Goal: Leave review/rating: Leave review/rating

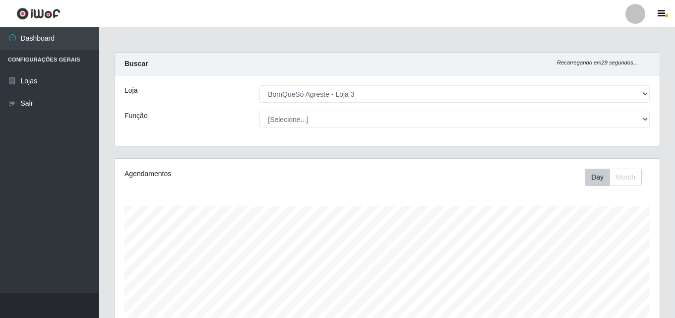
select select "215"
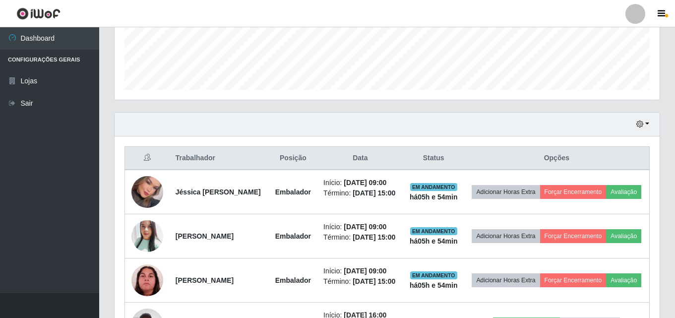
scroll to position [297, 0]
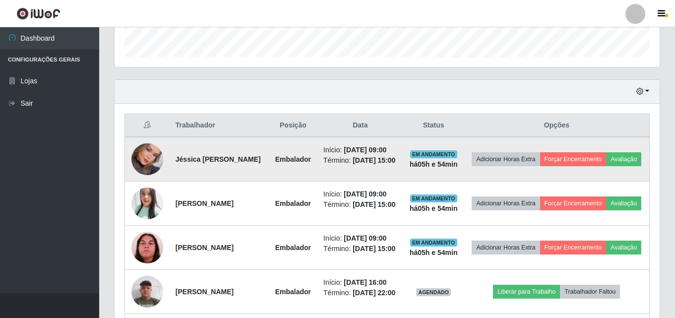
click at [152, 169] on img at bounding box center [147, 159] width 32 height 45
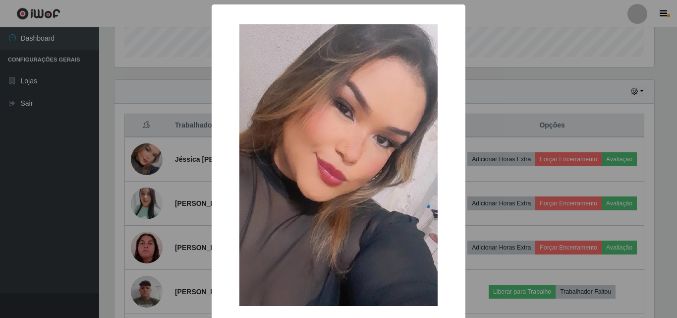
click at [140, 172] on div "× OK Cancel" at bounding box center [338, 159] width 677 height 318
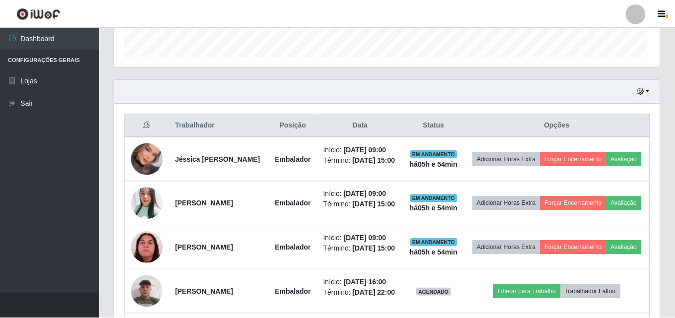
scroll to position [206, 545]
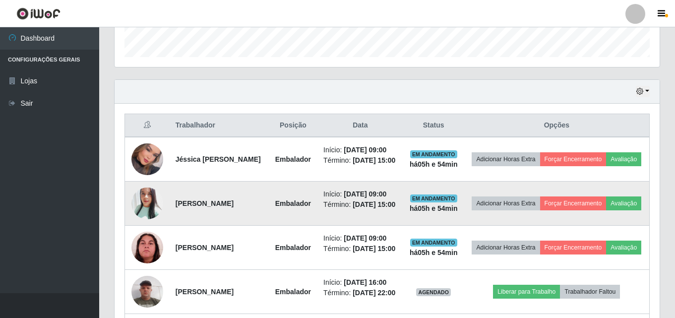
click at [143, 208] on img at bounding box center [147, 203] width 32 height 38
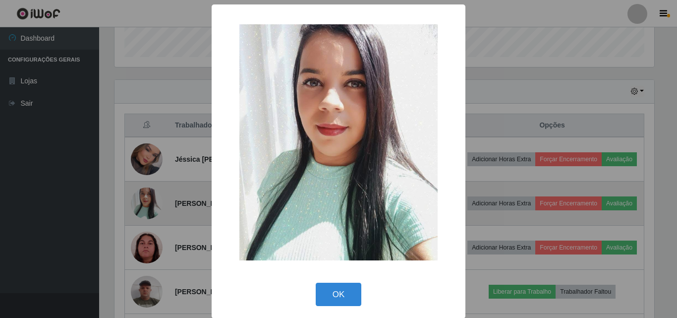
click at [143, 208] on div "× OK Cancel" at bounding box center [338, 159] width 677 height 318
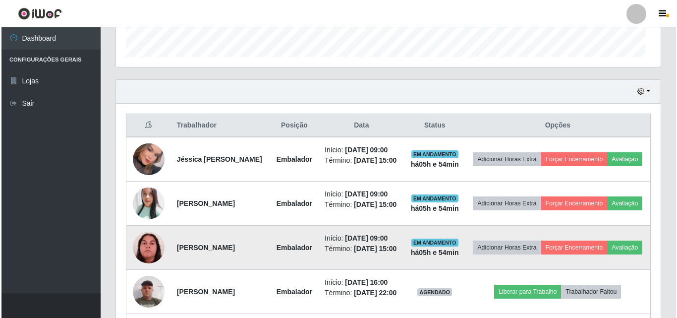
scroll to position [206, 545]
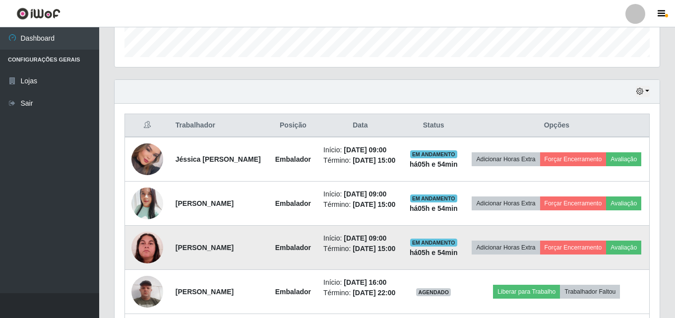
click at [149, 263] on img at bounding box center [147, 248] width 32 height 32
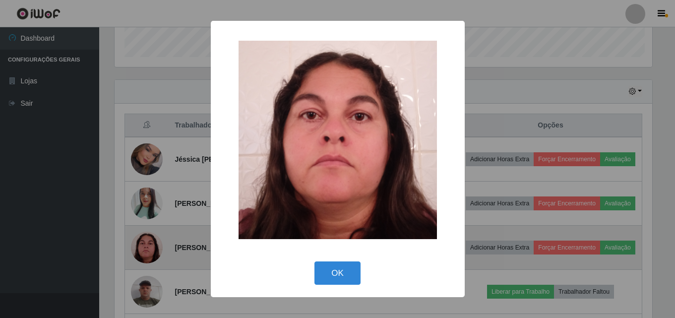
scroll to position [206, 540]
click at [149, 270] on div "× OK Cancel" at bounding box center [338, 159] width 677 height 318
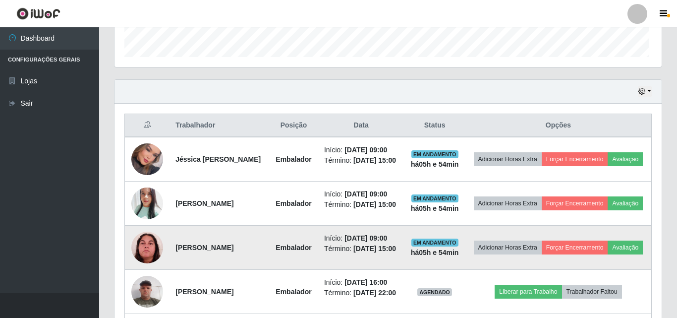
scroll to position [206, 545]
click at [606, 254] on button "Avaliação" at bounding box center [623, 247] width 35 height 14
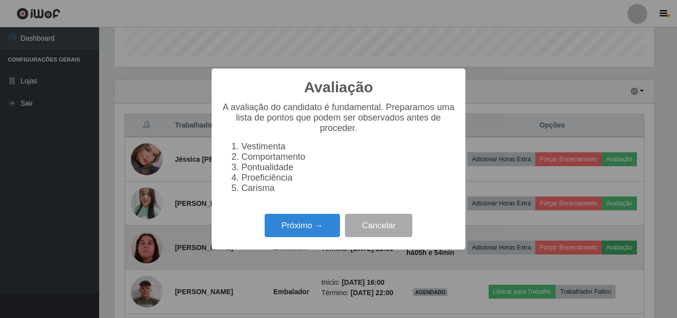
scroll to position [206, 540]
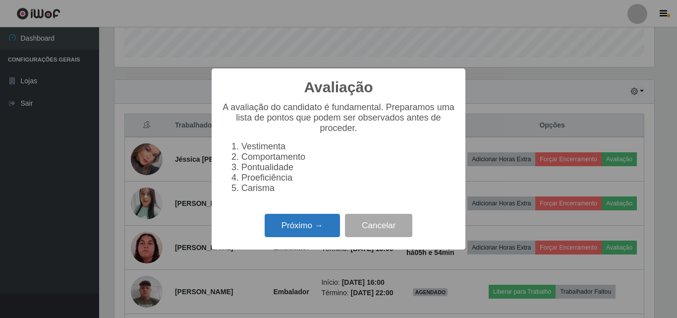
click at [304, 228] on button "Próximo →" at bounding box center [302, 225] width 75 height 23
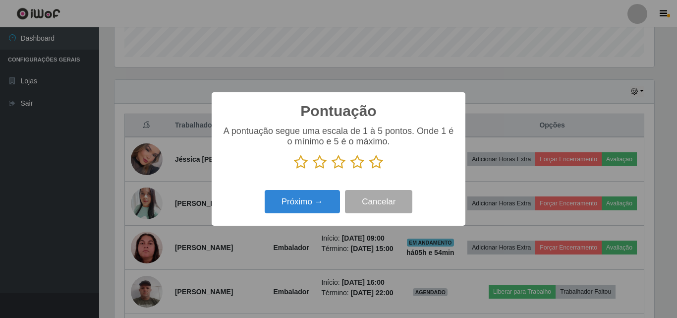
scroll to position [495610, 495276]
click at [373, 164] on icon at bounding box center [376, 162] width 14 height 15
click at [369, 170] on input "radio" at bounding box center [369, 170] width 0 height 0
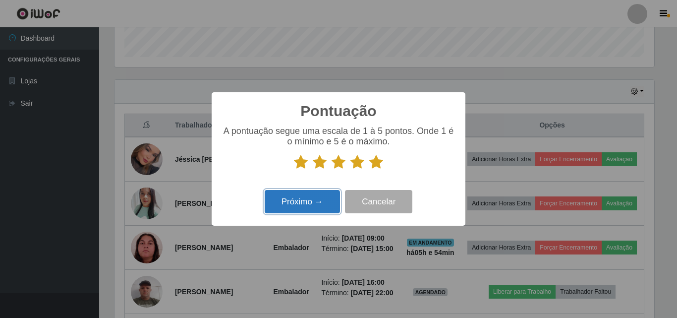
click at [316, 200] on button "Próximo →" at bounding box center [302, 201] width 75 height 23
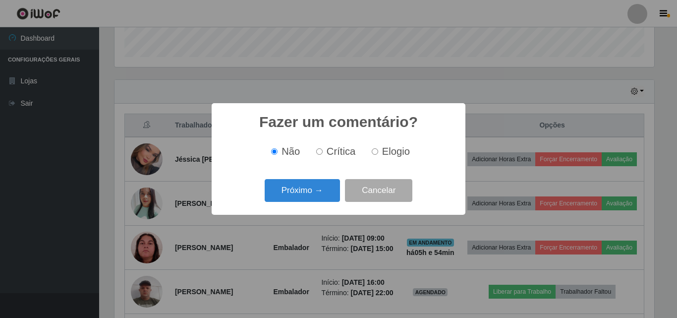
click at [408, 150] on span "Elogio" at bounding box center [396, 151] width 28 height 11
click at [378, 150] on input "Elogio" at bounding box center [375, 151] width 6 height 6
radio input "true"
click at [306, 190] on button "Próximo →" at bounding box center [302, 190] width 75 height 23
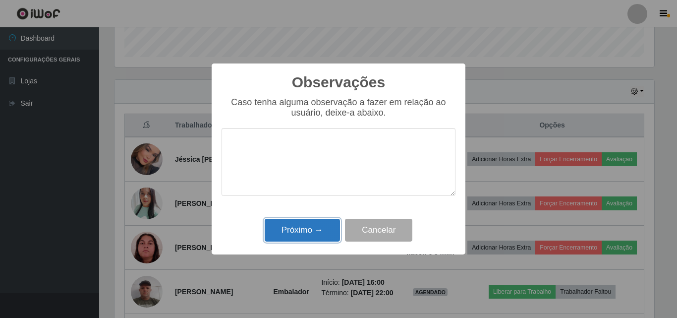
click at [284, 232] on button "Próximo →" at bounding box center [302, 230] width 75 height 23
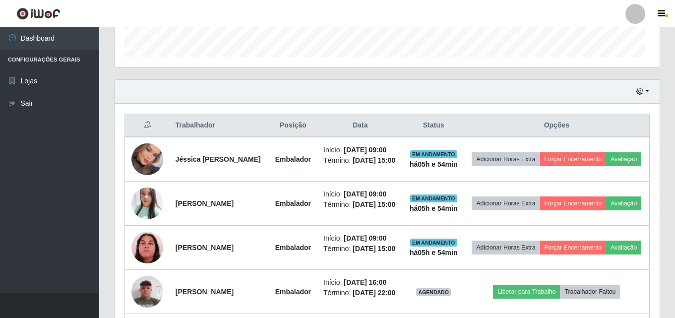
scroll to position [206, 545]
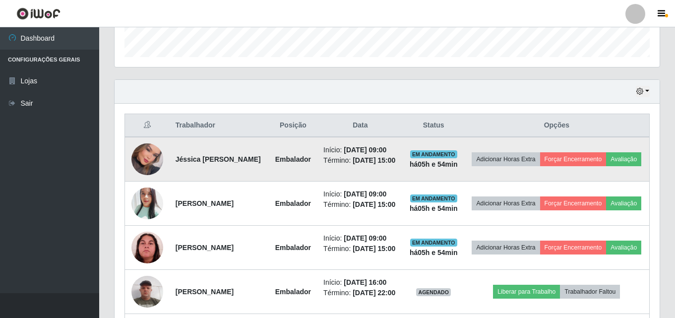
click at [143, 160] on img at bounding box center [147, 159] width 32 height 45
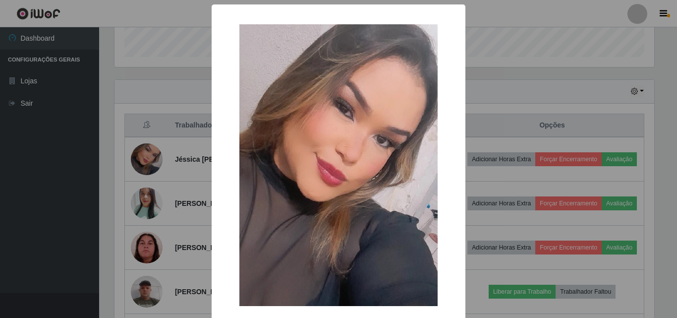
click at [144, 161] on div "× OK Cancel" at bounding box center [338, 159] width 677 height 318
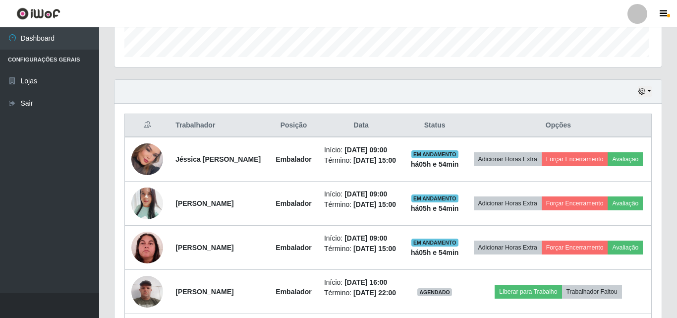
scroll to position [206, 545]
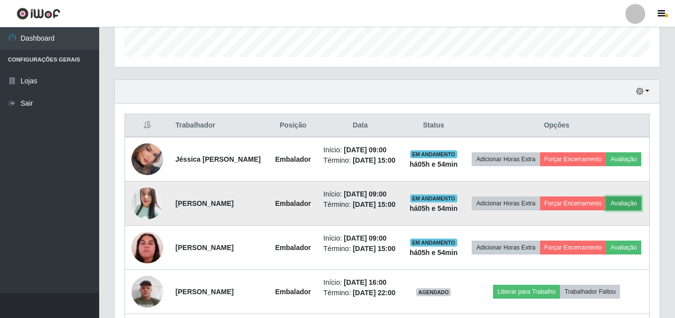
click at [606, 210] on button "Avaliação" at bounding box center [623, 203] width 35 height 14
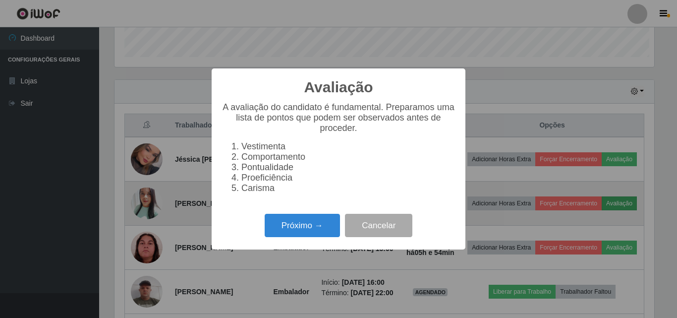
scroll to position [206, 540]
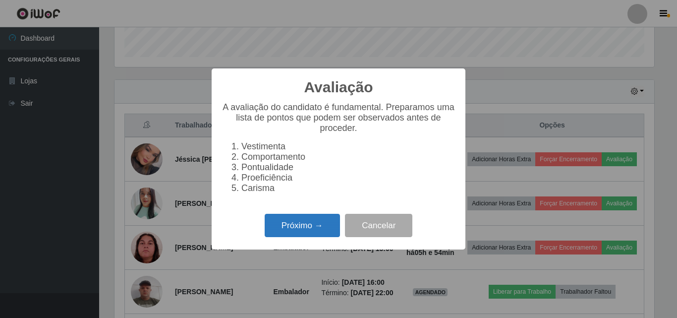
click at [312, 230] on button "Próximo →" at bounding box center [302, 225] width 75 height 23
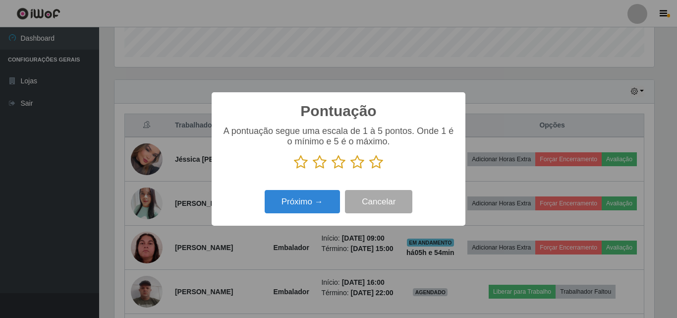
scroll to position [495610, 495276]
click at [370, 166] on icon at bounding box center [376, 162] width 14 height 15
click at [369, 170] on input "radio" at bounding box center [369, 170] width 0 height 0
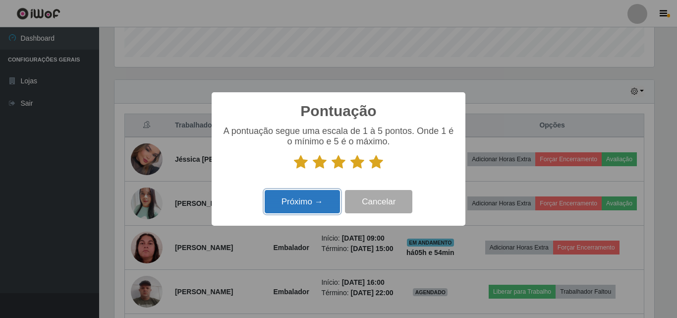
click at [317, 202] on button "Próximo →" at bounding box center [302, 201] width 75 height 23
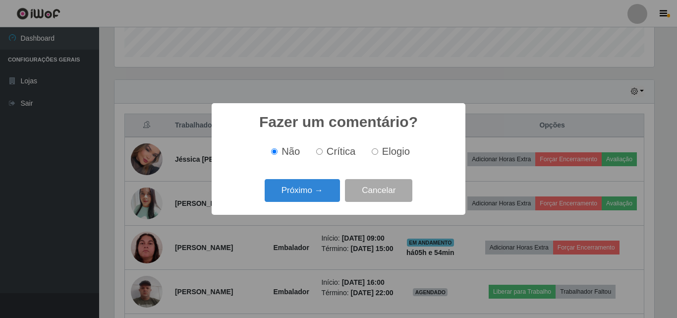
click at [376, 153] on input "Elogio" at bounding box center [375, 151] width 6 height 6
radio input "true"
click at [319, 184] on button "Próximo →" at bounding box center [302, 190] width 75 height 23
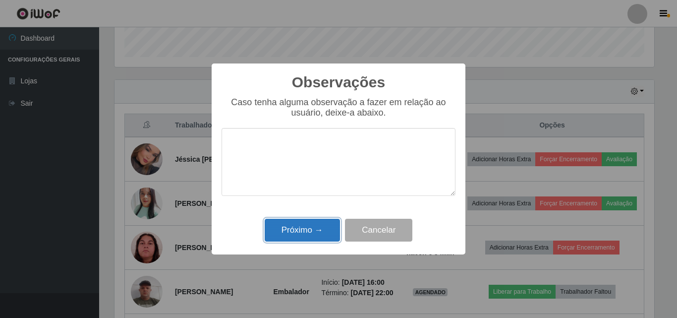
click at [316, 227] on button "Próximo →" at bounding box center [302, 230] width 75 height 23
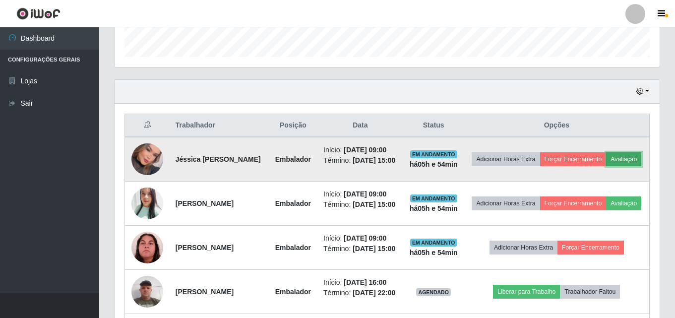
click at [606, 166] on button "Avaliação" at bounding box center [623, 159] width 35 height 14
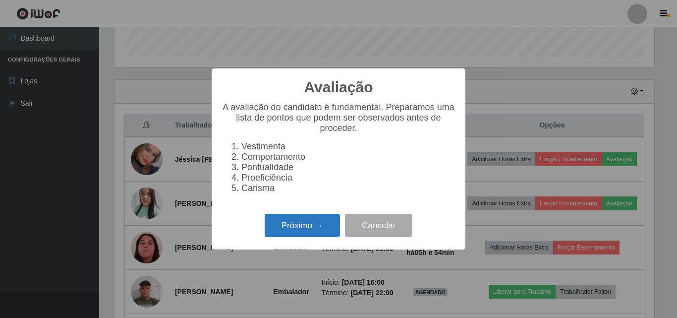
click at [325, 223] on button "Próximo →" at bounding box center [302, 225] width 75 height 23
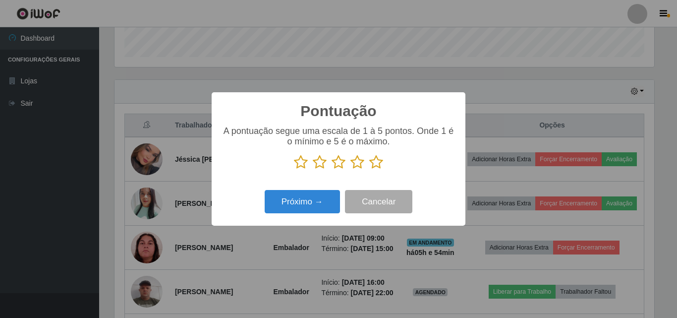
click at [377, 166] on icon at bounding box center [376, 162] width 14 height 15
click at [369, 170] on input "radio" at bounding box center [369, 170] width 0 height 0
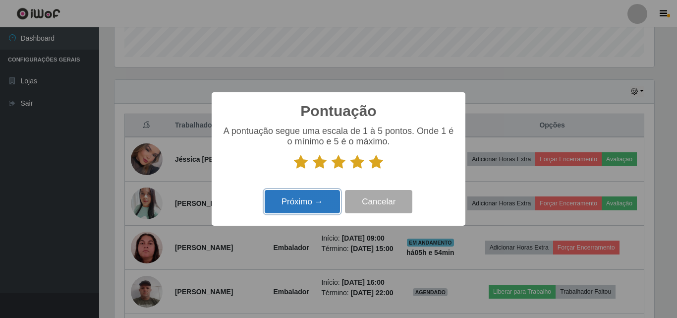
click at [294, 203] on button "Próximo →" at bounding box center [302, 201] width 75 height 23
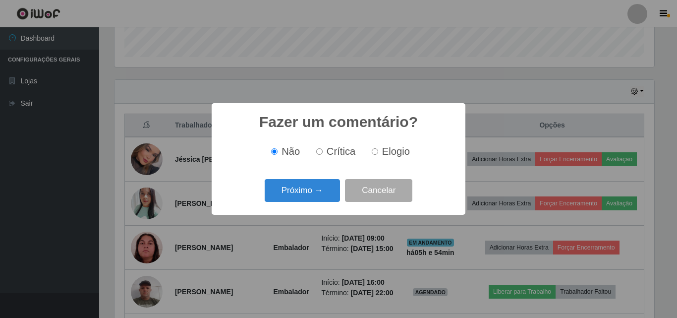
click at [405, 153] on span "Elogio" at bounding box center [396, 151] width 28 height 11
click at [378, 153] on input "Elogio" at bounding box center [375, 151] width 6 height 6
radio input "true"
click at [307, 185] on button "Próximo →" at bounding box center [302, 190] width 75 height 23
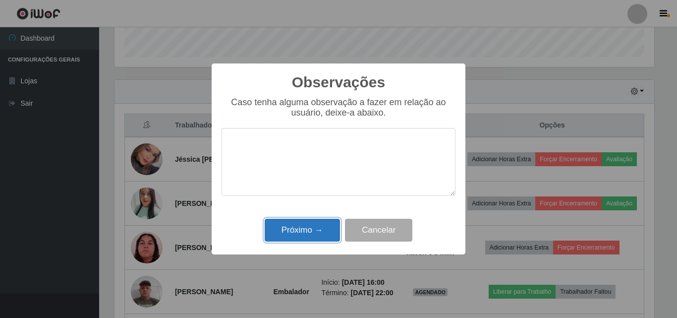
click at [302, 237] on button "Próximo →" at bounding box center [302, 230] width 75 height 23
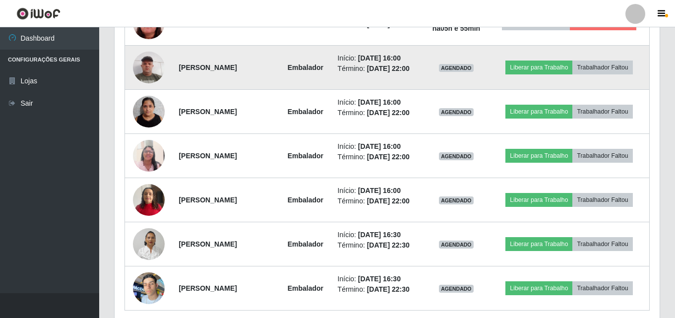
click at [154, 69] on img at bounding box center [149, 67] width 32 height 42
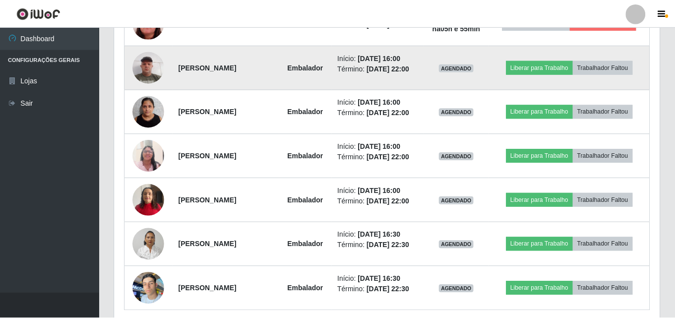
scroll to position [206, 540]
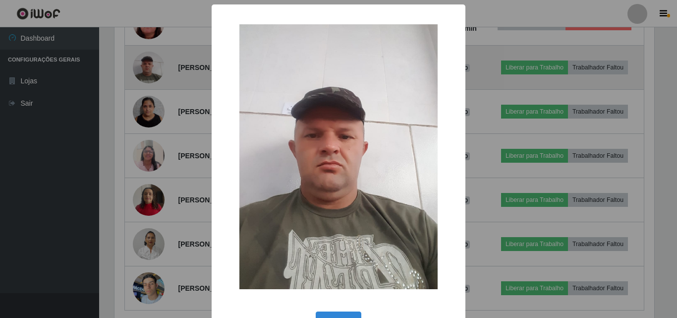
click at [154, 69] on div "× OK Cancel" at bounding box center [338, 159] width 677 height 318
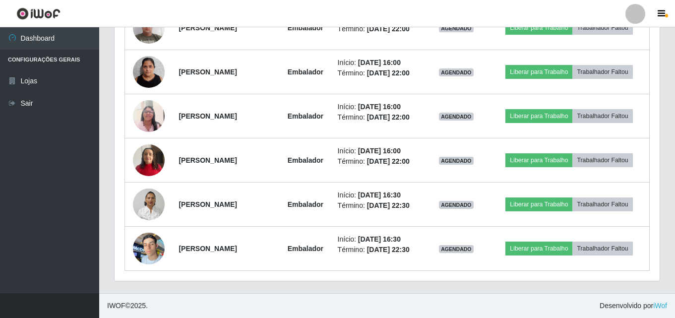
scroll to position [512, 0]
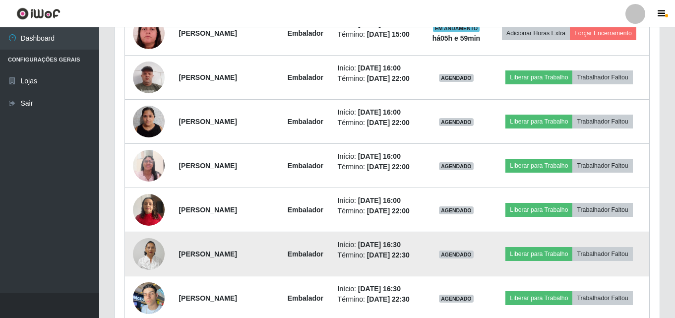
click at [143, 253] on img at bounding box center [149, 254] width 32 height 42
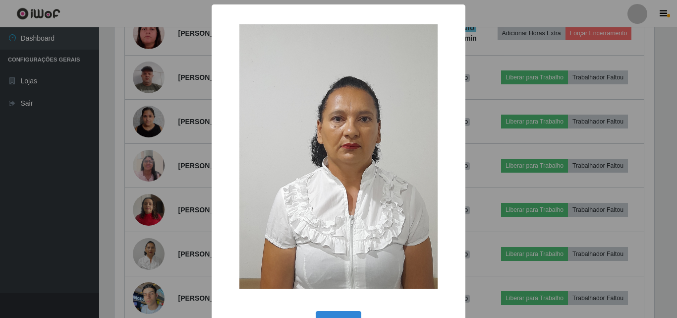
click at [212, 264] on div "× OK Cancel" at bounding box center [339, 175] width 254 height 343
click at [193, 263] on div "× OK Cancel" at bounding box center [338, 159] width 677 height 318
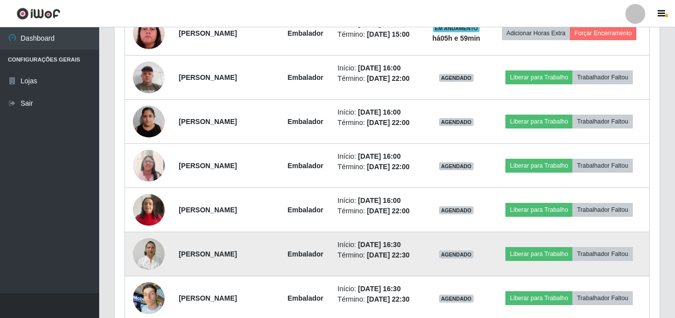
scroll to position [206, 545]
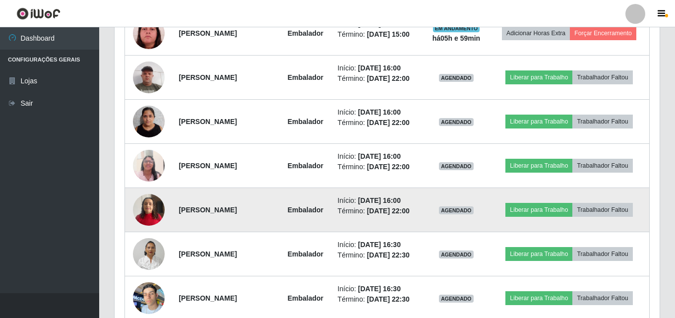
click at [148, 218] on img at bounding box center [149, 209] width 32 height 42
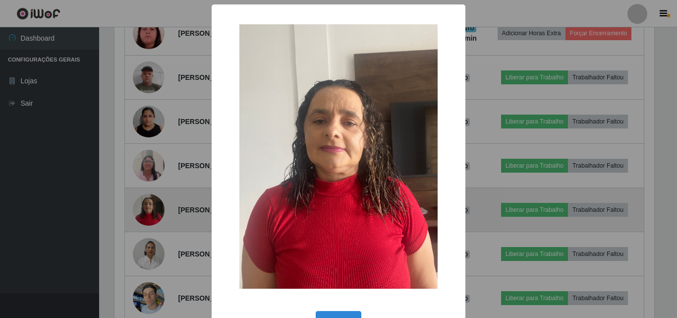
click at [148, 218] on div "× OK Cancel" at bounding box center [338, 159] width 677 height 318
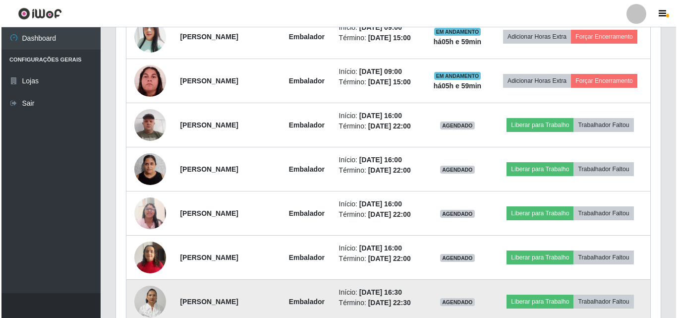
scroll to position [413, 0]
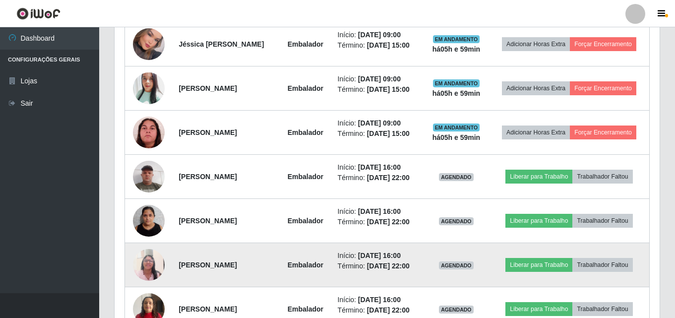
click at [165, 261] on td at bounding box center [149, 265] width 48 height 44
click at [154, 265] on img at bounding box center [149, 264] width 32 height 42
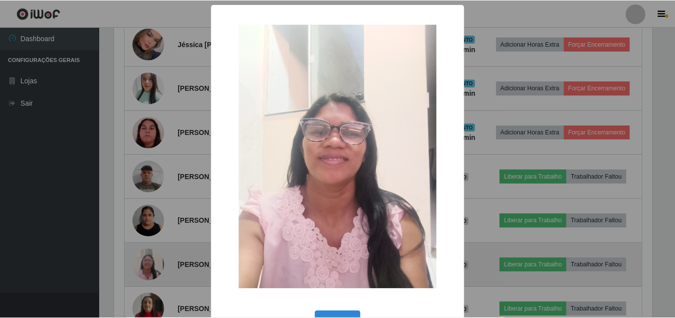
scroll to position [206, 540]
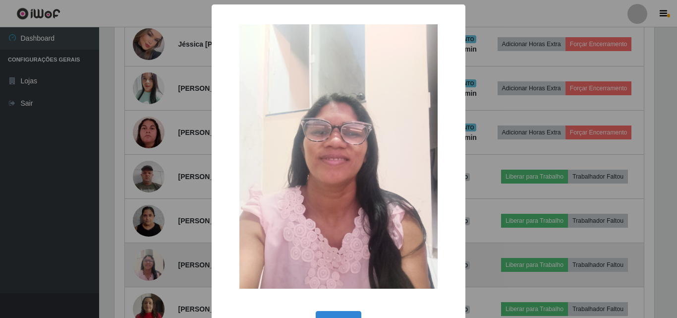
click at [154, 265] on div "× OK Cancel" at bounding box center [338, 159] width 677 height 318
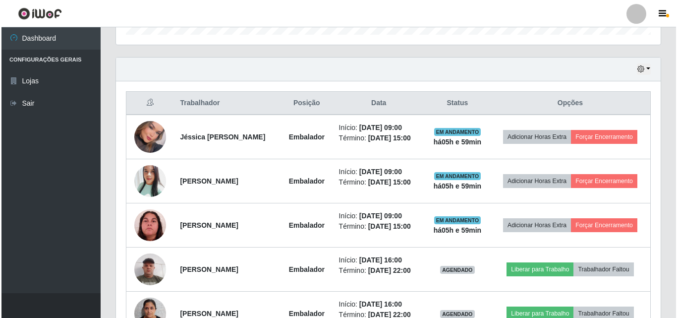
scroll to position [313, 0]
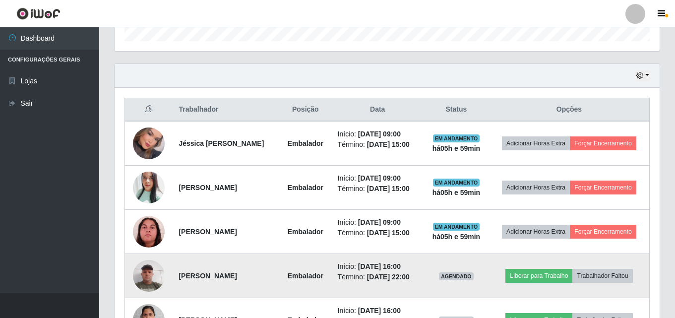
click at [154, 266] on img at bounding box center [149, 275] width 32 height 42
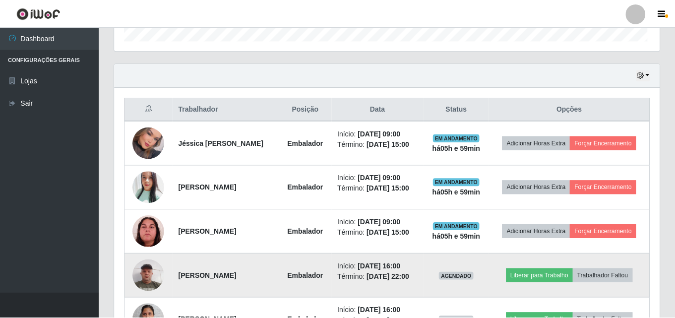
scroll to position [206, 540]
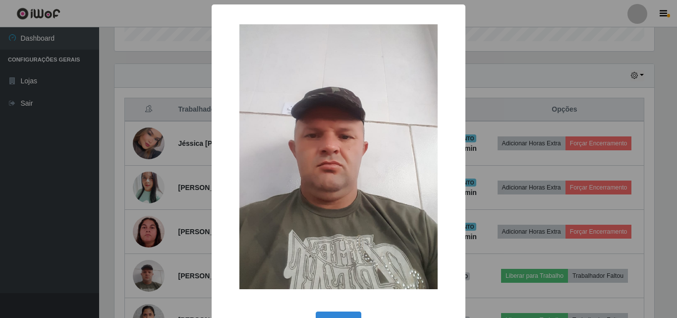
click at [170, 236] on div "× OK Cancel" at bounding box center [338, 159] width 677 height 318
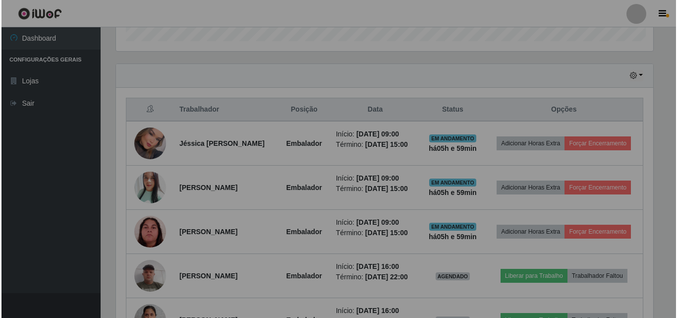
scroll to position [206, 545]
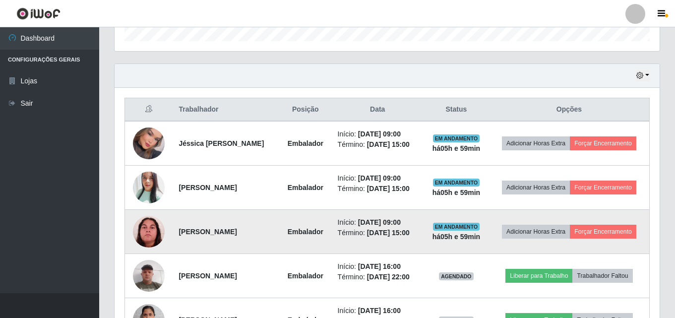
click at [142, 233] on img at bounding box center [149, 232] width 32 height 32
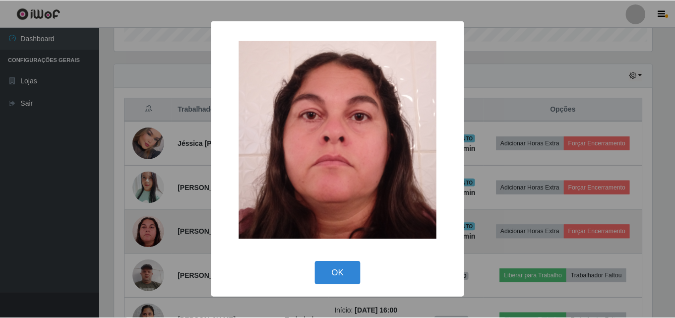
scroll to position [206, 540]
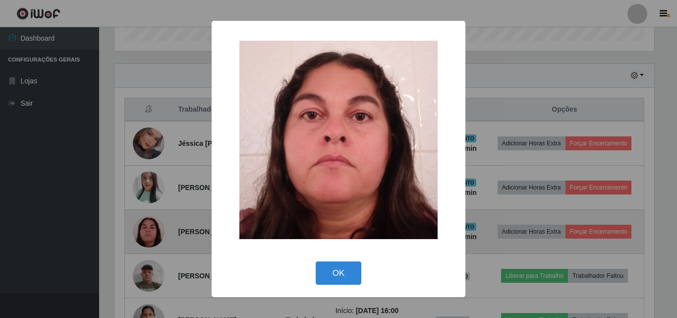
click at [142, 233] on div "× OK Cancel" at bounding box center [338, 159] width 677 height 318
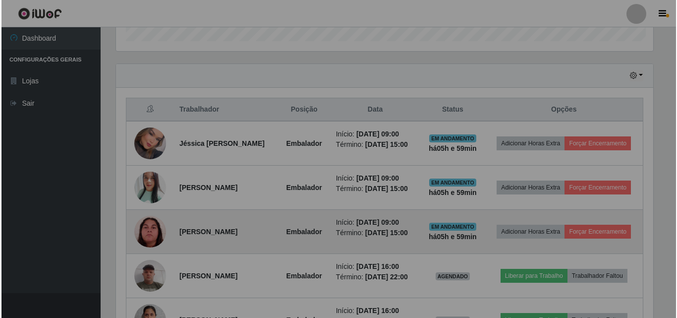
scroll to position [206, 545]
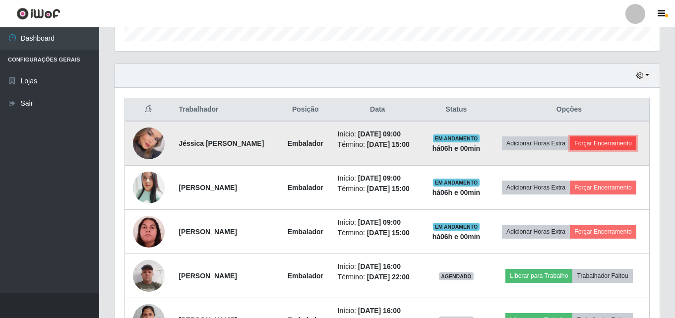
click at [631, 141] on button "Forçar Encerramento" at bounding box center [603, 143] width 66 height 14
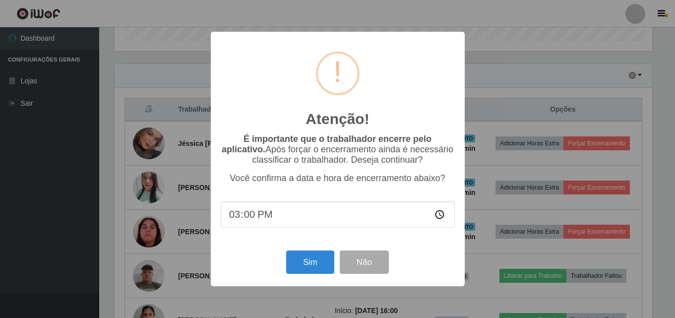
scroll to position [206, 540]
click at [321, 266] on button "Sim" at bounding box center [311, 261] width 48 height 23
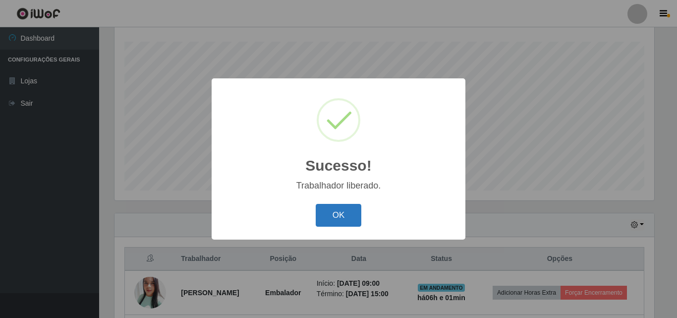
click at [343, 216] on button "OK" at bounding box center [339, 215] width 46 height 23
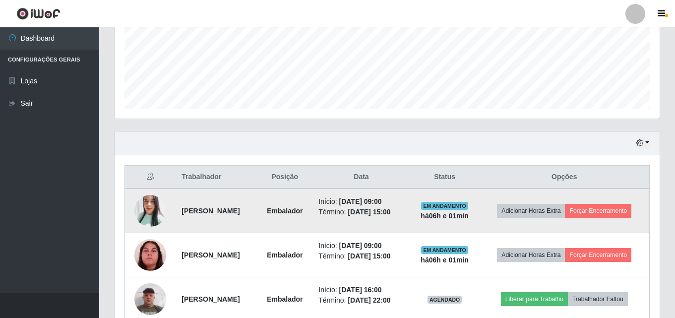
scroll to position [263, 0]
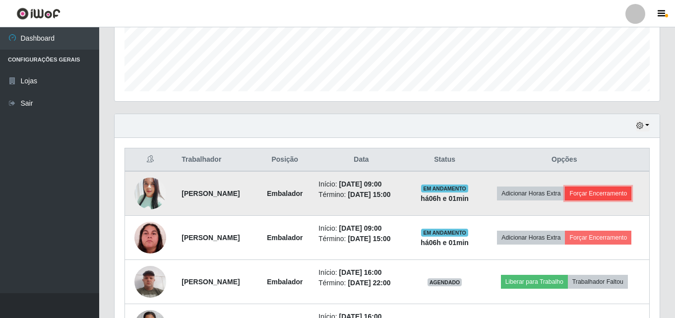
click at [620, 189] on button "Forçar Encerramento" at bounding box center [598, 193] width 66 height 14
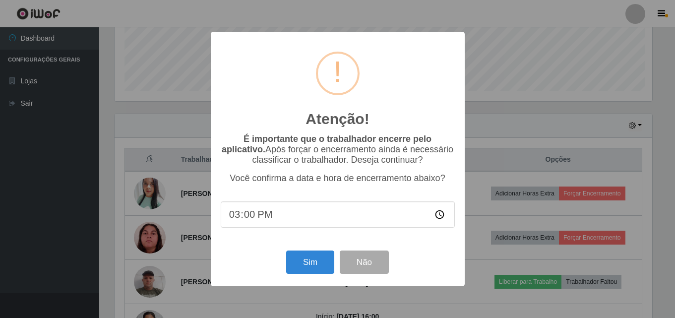
scroll to position [206, 540]
click at [297, 267] on button "Sim" at bounding box center [311, 261] width 48 height 23
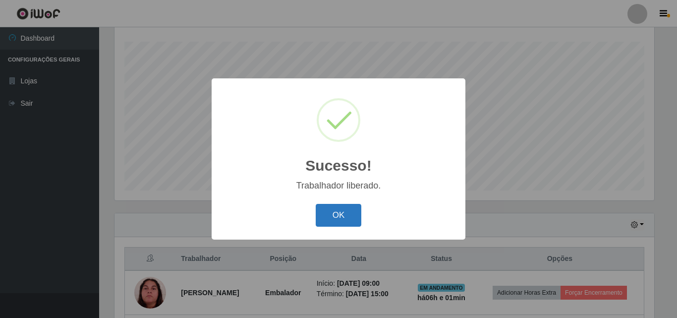
click at [360, 210] on button "OK" at bounding box center [339, 215] width 46 height 23
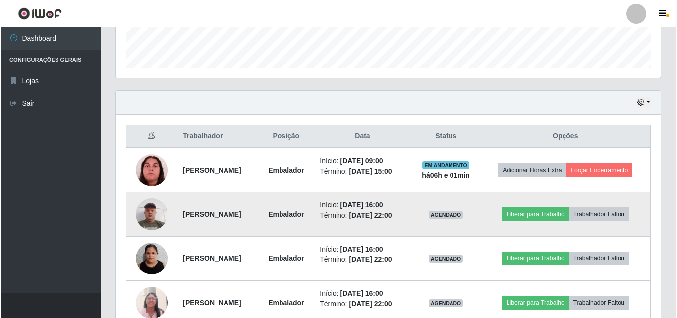
scroll to position [313, 0]
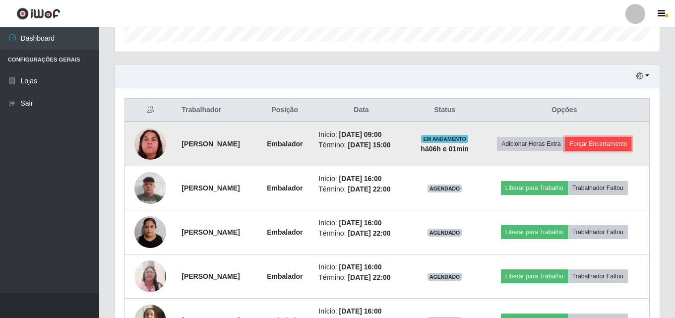
click at [618, 148] on button "Forçar Encerramento" at bounding box center [598, 144] width 66 height 14
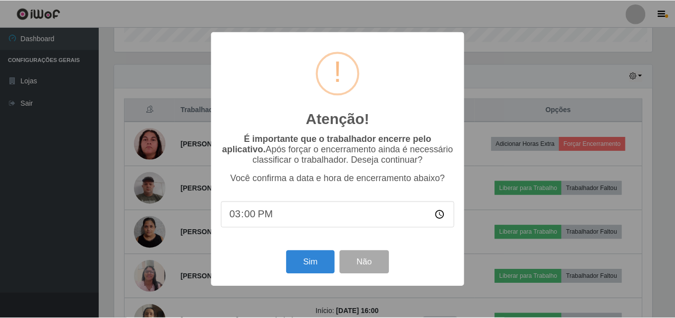
scroll to position [206, 540]
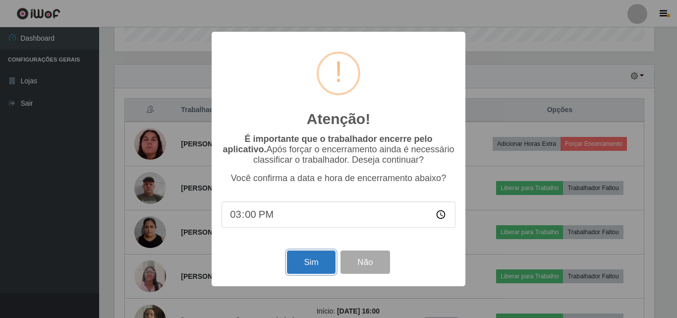
click at [310, 265] on button "Sim" at bounding box center [311, 261] width 48 height 23
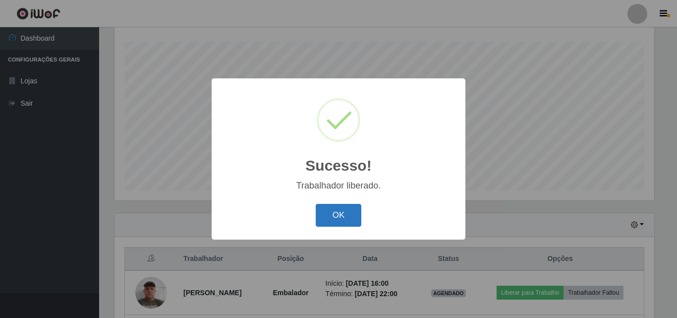
click at [351, 216] on button "OK" at bounding box center [339, 215] width 46 height 23
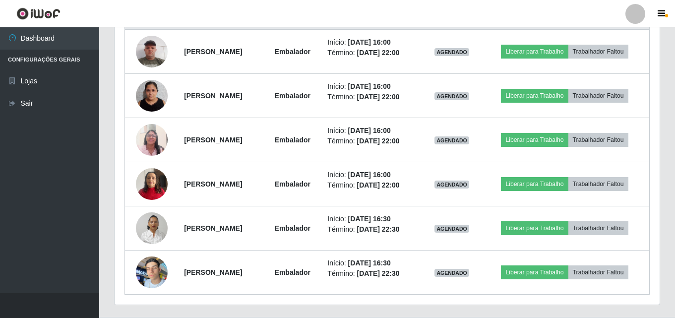
scroll to position [412, 0]
